Goal: Navigation & Orientation: Find specific page/section

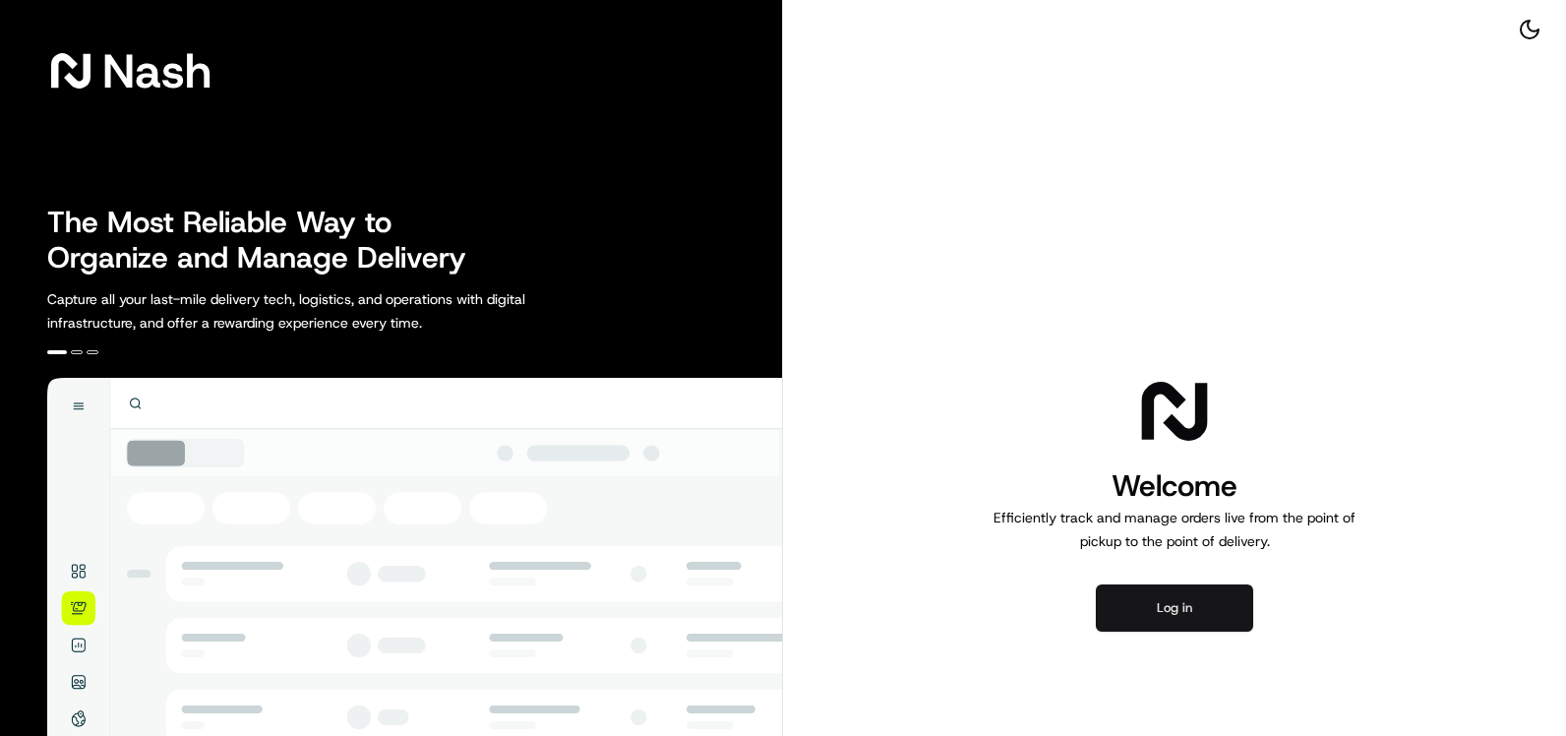
click at [1170, 594] on button "Log in" at bounding box center [1174, 607] width 157 height 47
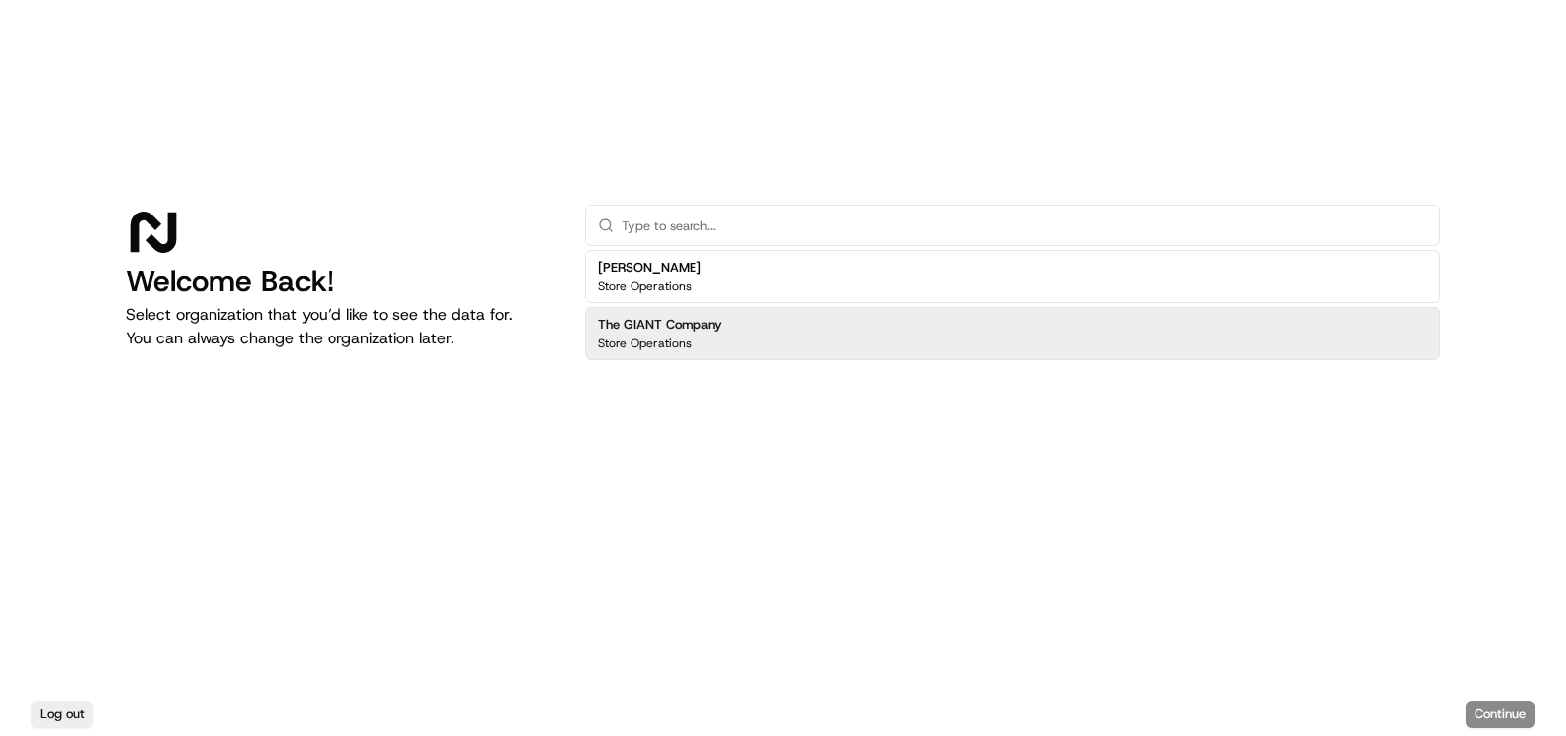
click at [746, 335] on div "The GIANT Company Store Operations" at bounding box center [1012, 333] width 855 height 53
click at [1513, 714] on button "Continue" at bounding box center [1500, 714] width 69 height 28
